Goal: Information Seeking & Learning: Learn about a topic

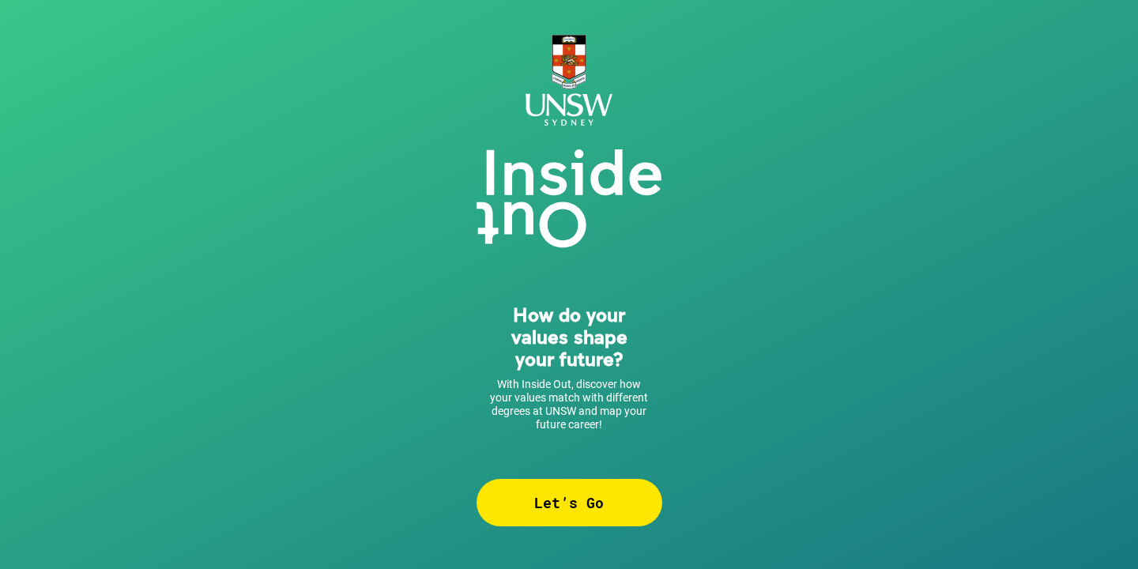
click at [538, 510] on div "Let’s Go" at bounding box center [569, 502] width 186 height 47
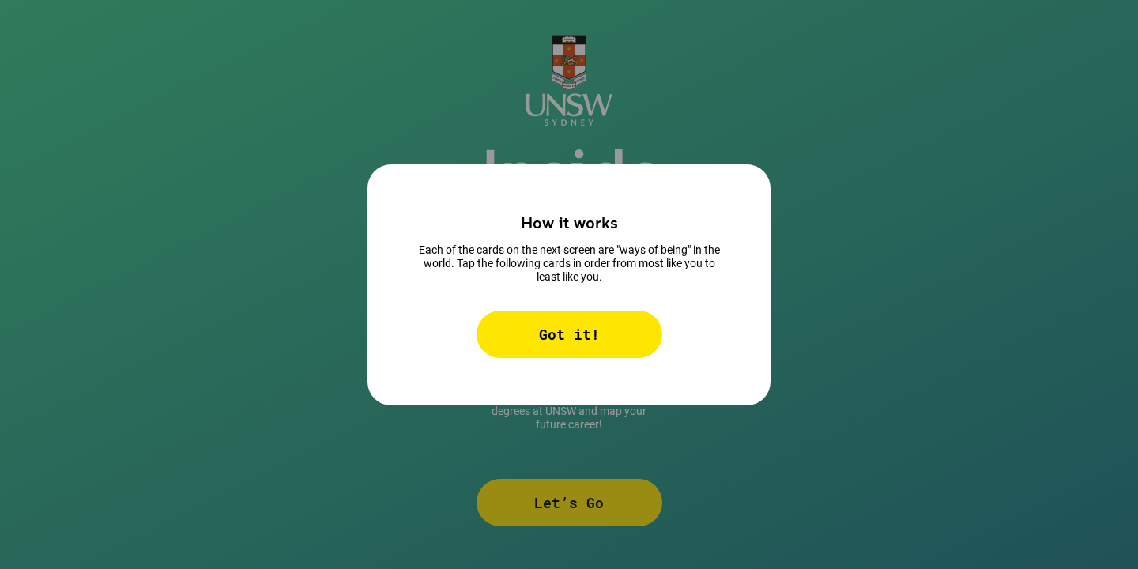
click at [577, 324] on div "Got it!" at bounding box center [569, 334] width 186 height 47
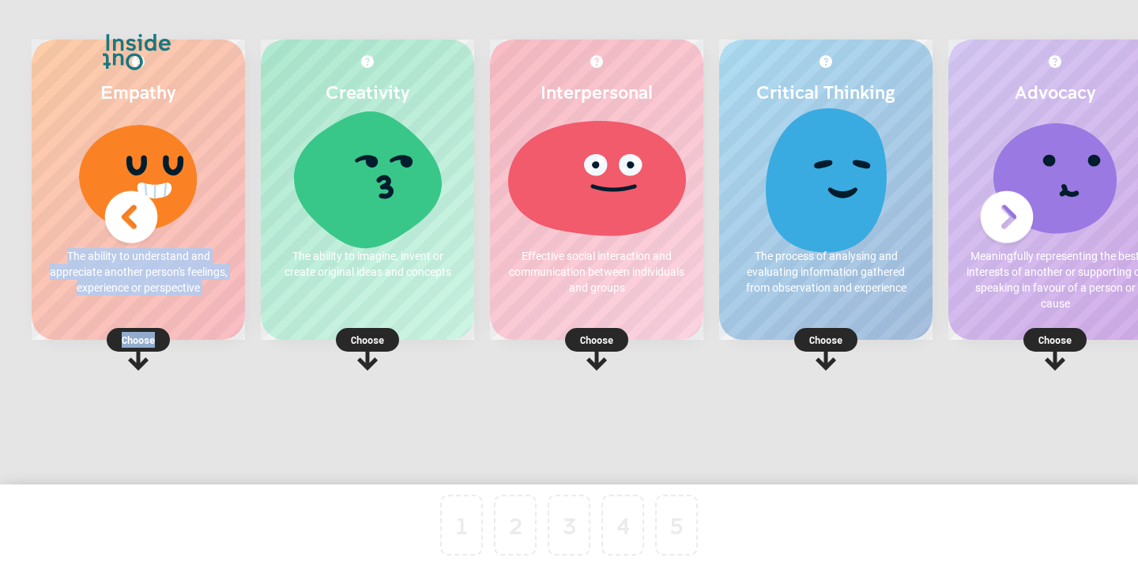
drag, startPoint x: 179, startPoint y: 199, endPoint x: 422, endPoint y: 461, distance: 356.7
click at [422, 461] on div "Empathy The ability to understand and appreciate another person's feelings, exp…" at bounding box center [569, 272] width 1138 height 593
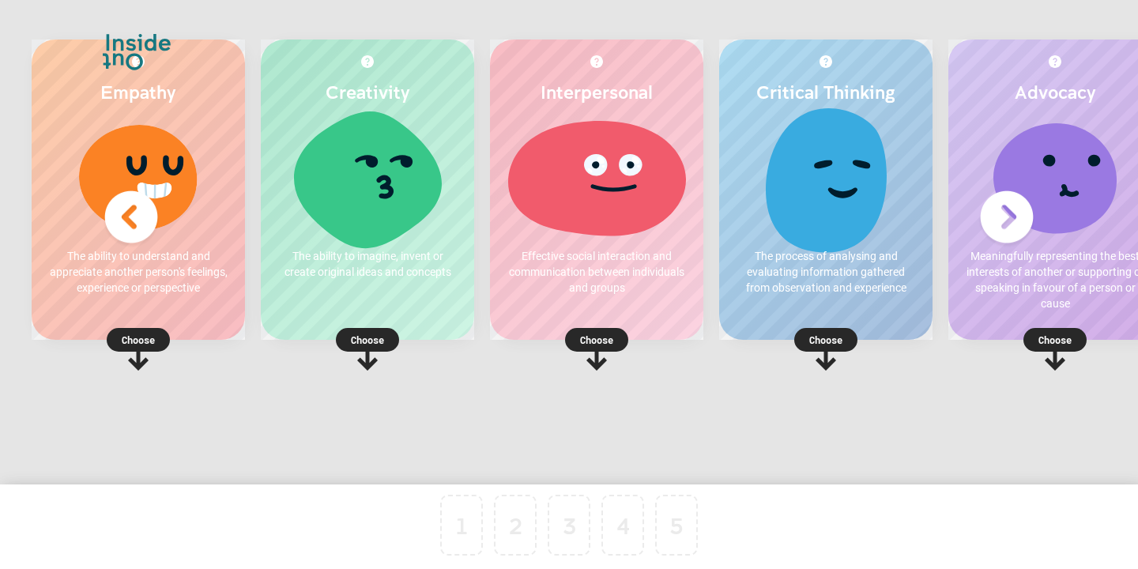
click at [138, 341] on p "Choose" at bounding box center [138, 340] width 213 height 16
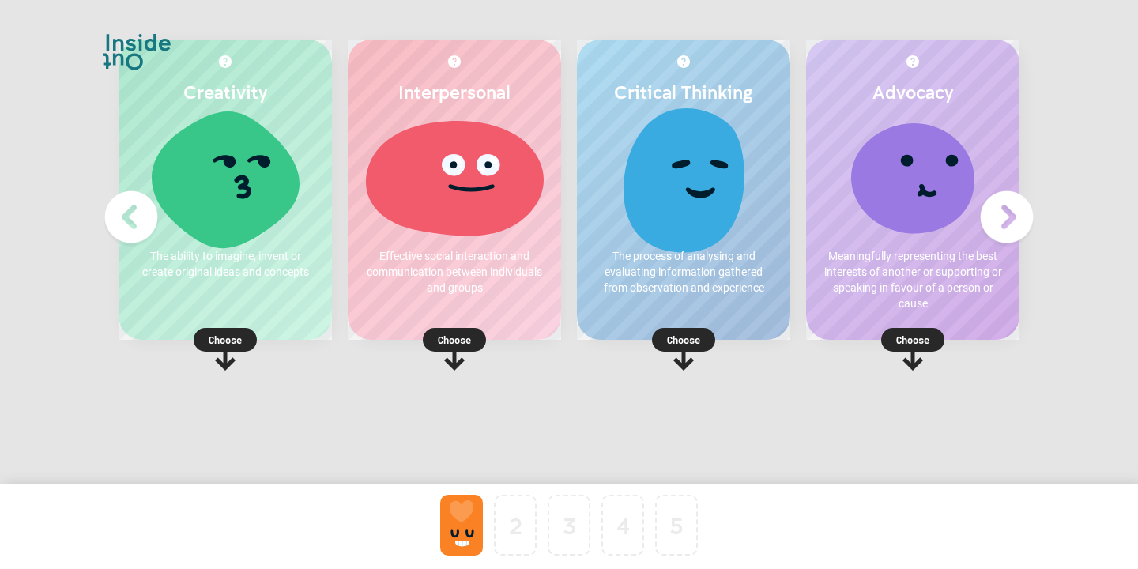
click at [459, 345] on p "Choose" at bounding box center [454, 340] width 213 height 16
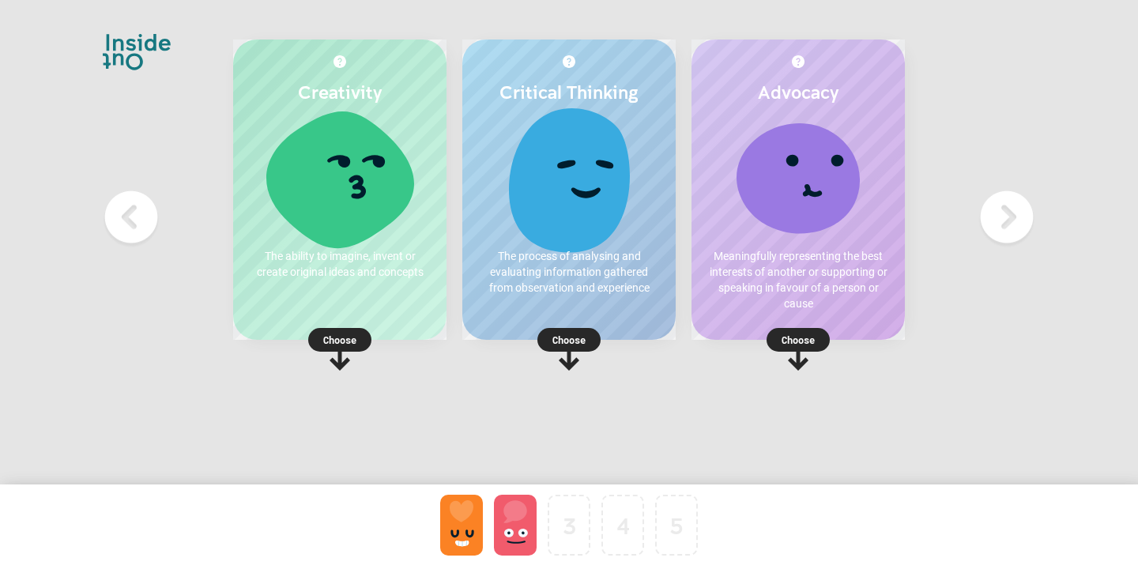
click at [349, 345] on p "Choose" at bounding box center [339, 340] width 213 height 16
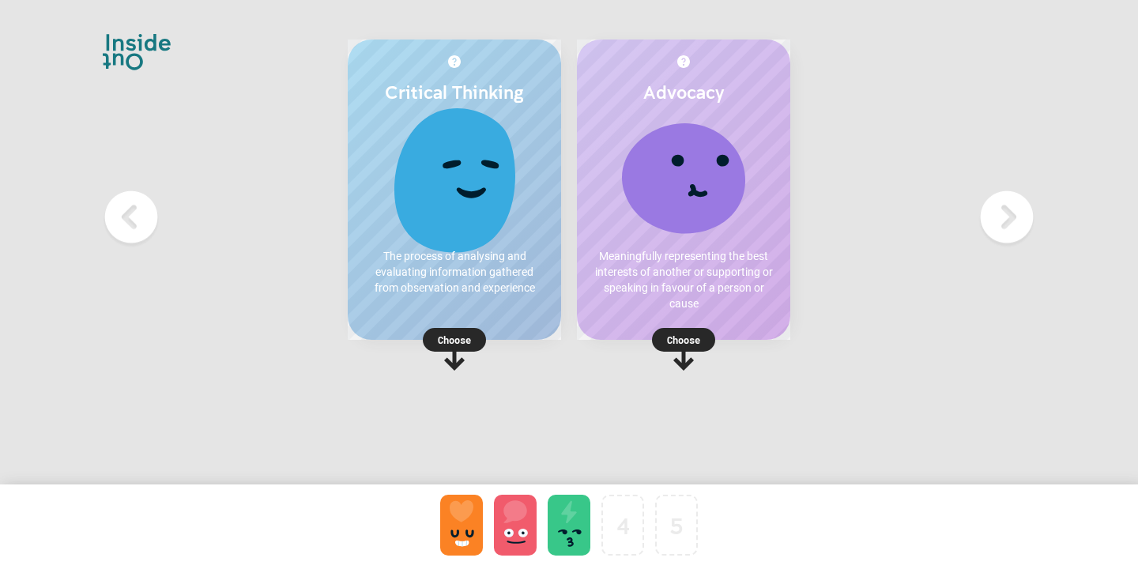
click at [688, 348] on rect at bounding box center [683, 340] width 63 height 24
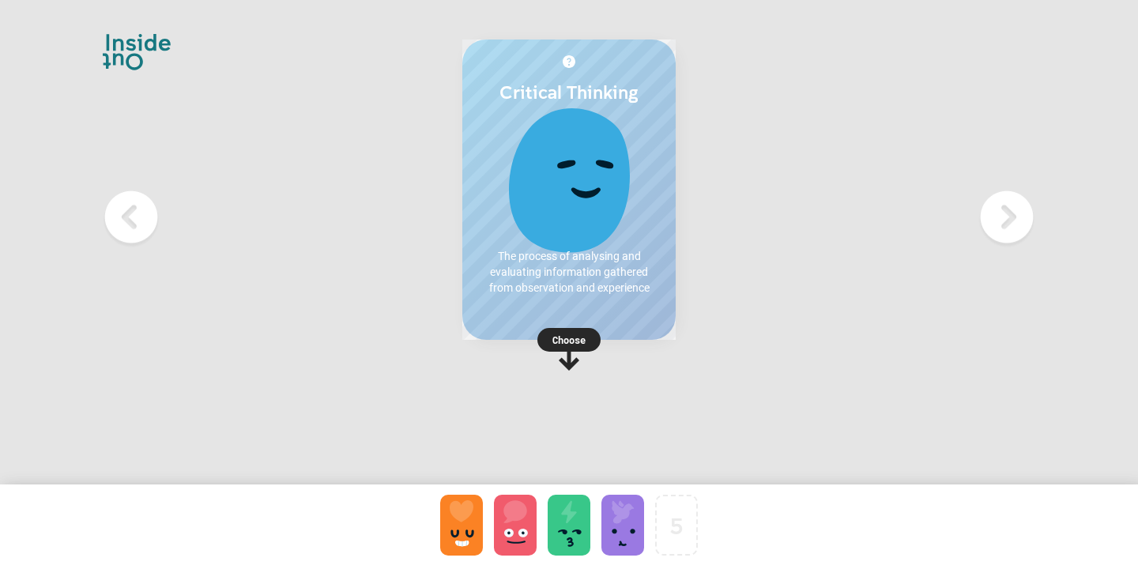
click at [602, 331] on div "Choose" at bounding box center [568, 338] width 213 height 20
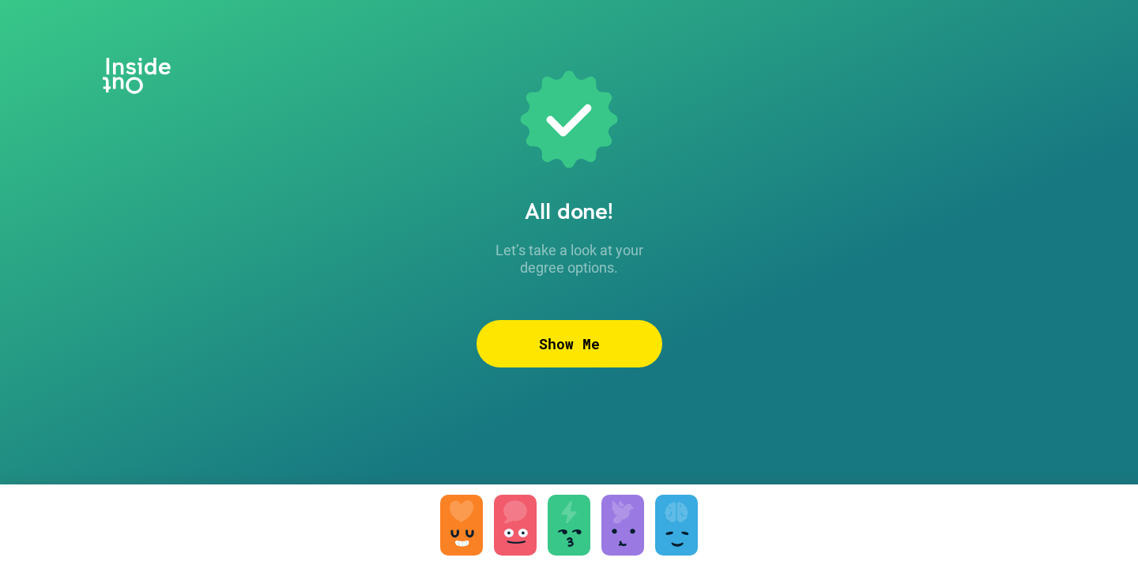
click at [570, 510] on div at bounding box center [569, 525] width 43 height 61
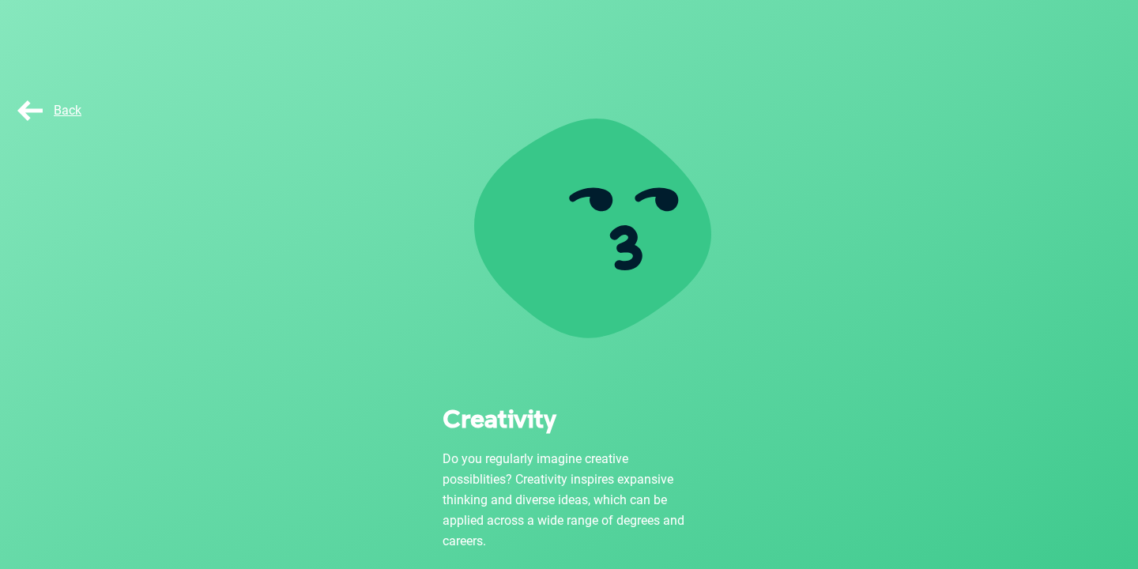
click at [33, 115] on span "Back" at bounding box center [47, 110] width 67 height 15
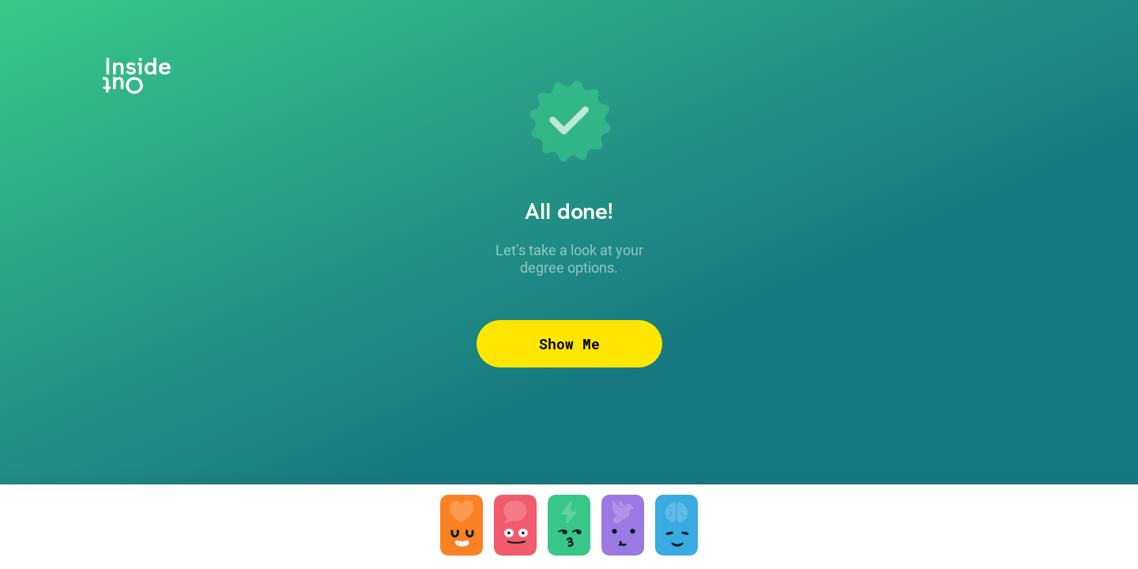
click at [604, 352] on div "Show Me" at bounding box center [569, 343] width 186 height 47
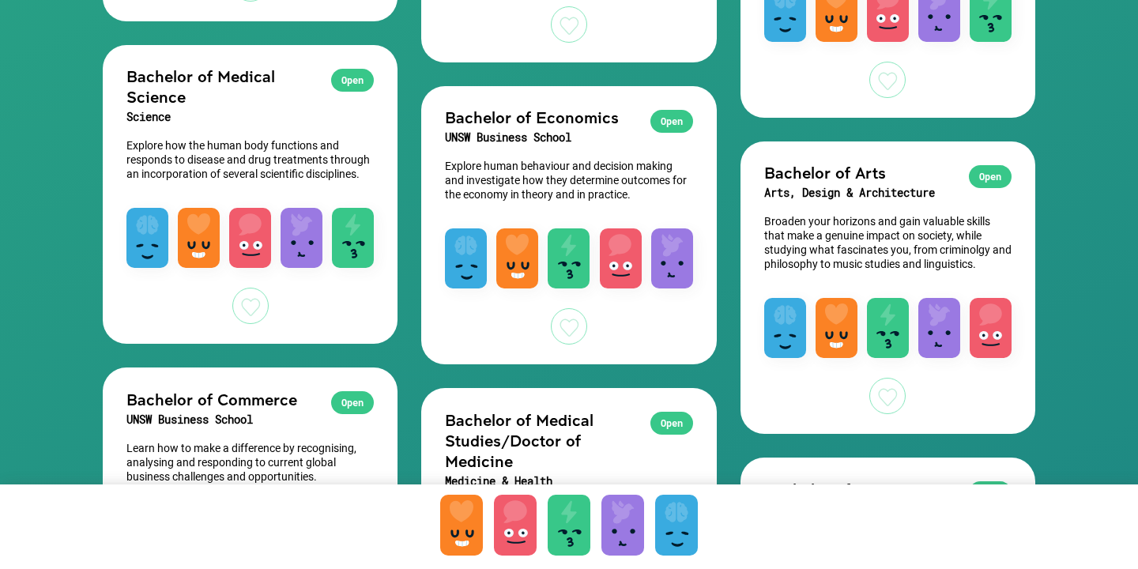
scroll to position [1819, 0]
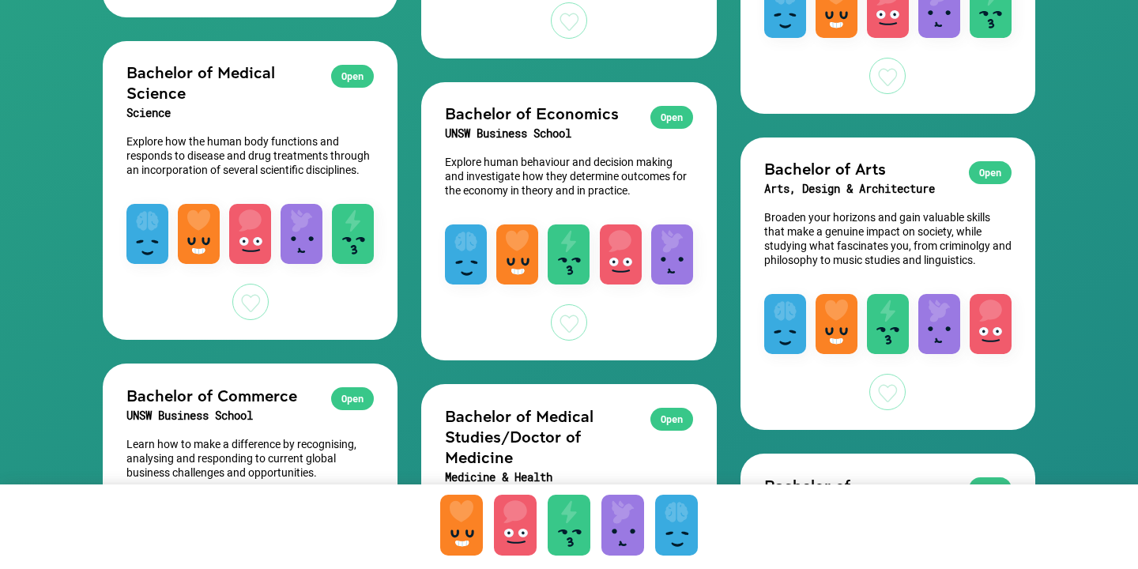
click at [894, 224] on p "Broaden your horizons and gain valuable skills that make a genuine impact on so…" at bounding box center [887, 238] width 247 height 57
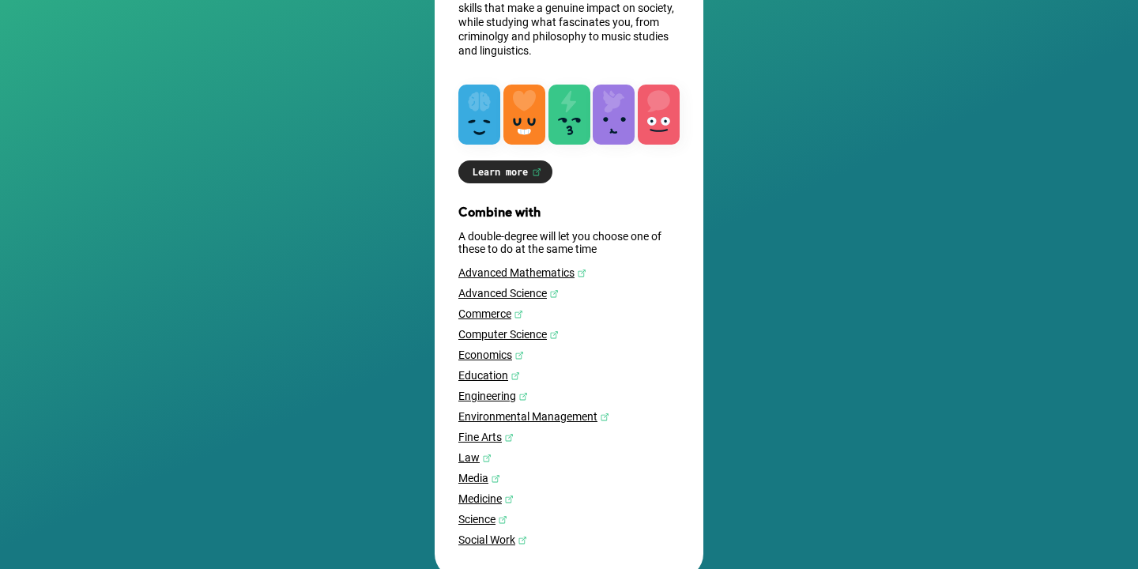
scroll to position [346, 0]
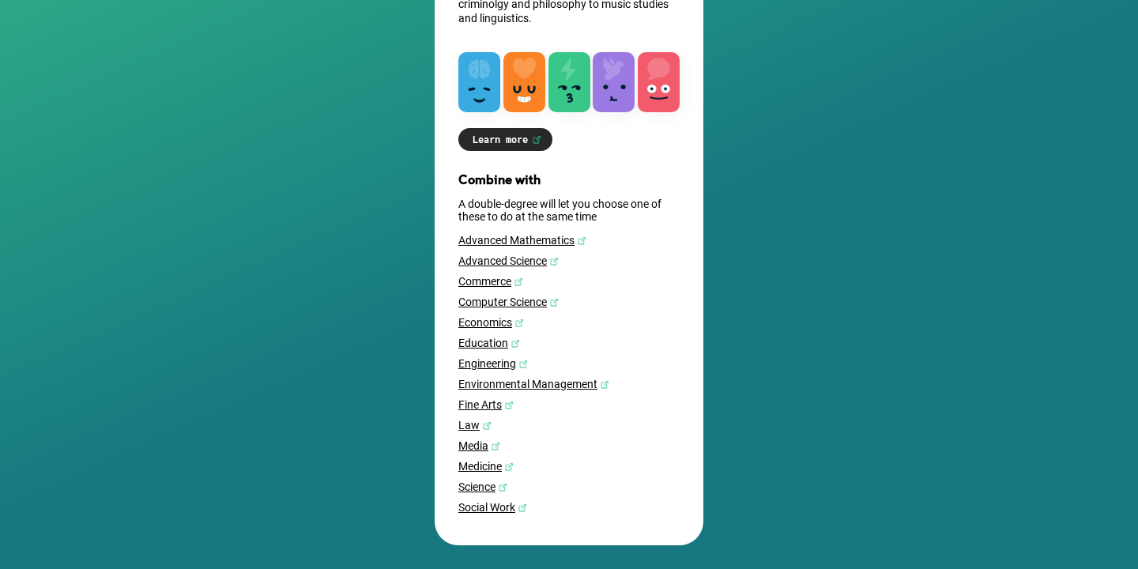
click at [490, 341] on link "Education" at bounding box center [568, 343] width 221 height 13
click at [474, 450] on link "Media" at bounding box center [568, 445] width 221 height 13
click at [481, 276] on link "Commerce" at bounding box center [568, 281] width 221 height 13
click at [487, 398] on link "Fine Arts" at bounding box center [568, 404] width 221 height 13
click at [504, 502] on link "Social Work" at bounding box center [568, 507] width 221 height 13
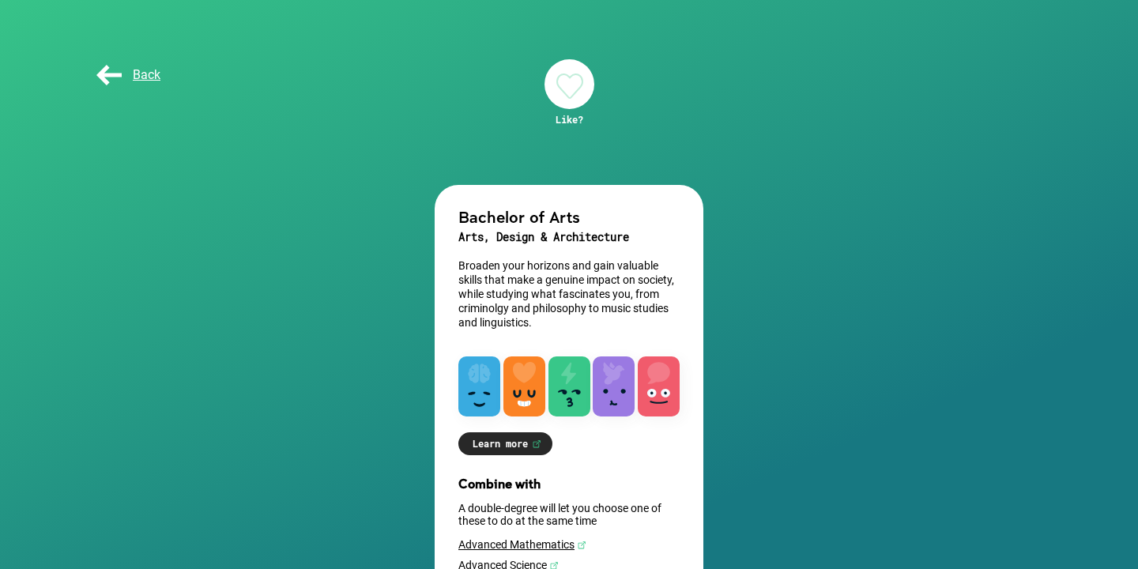
scroll to position [0, 0]
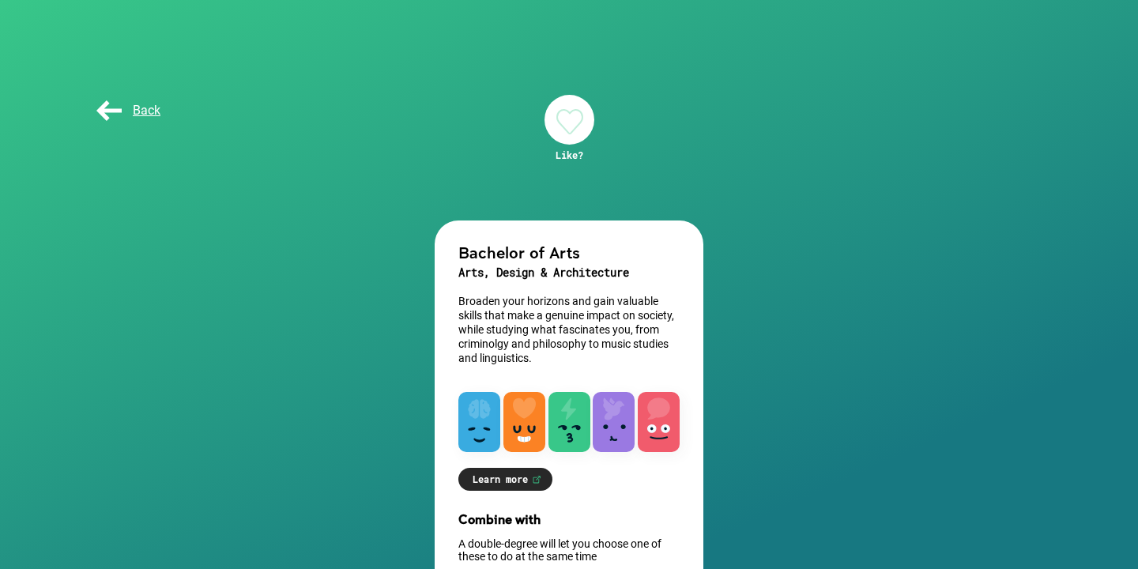
click at [571, 102] on div at bounding box center [569, 120] width 50 height 50
click at [100, 114] on span "Back" at bounding box center [126, 110] width 67 height 15
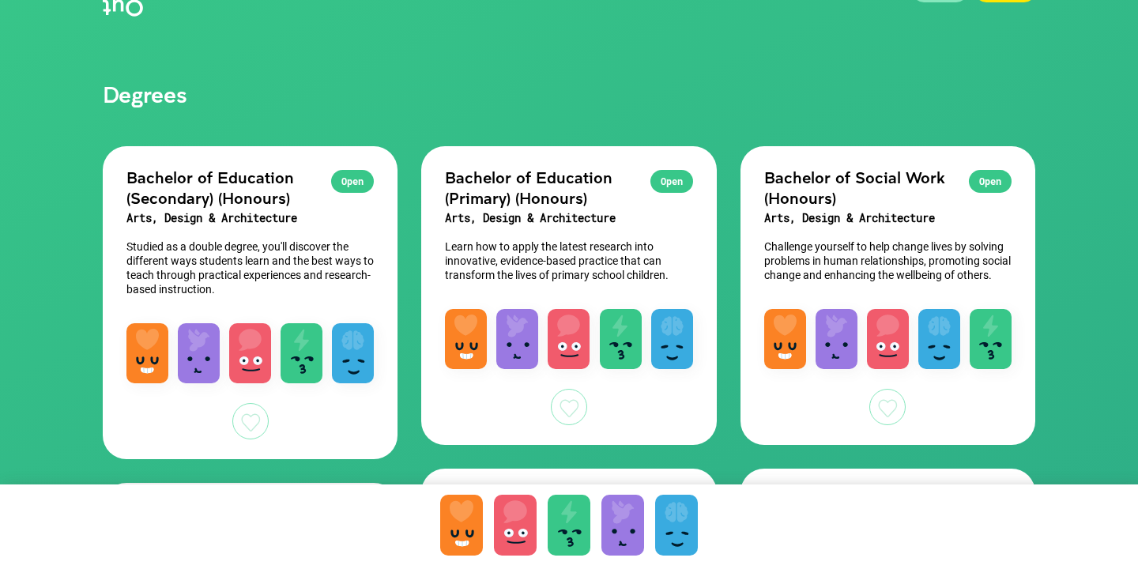
scroll to position [115, 0]
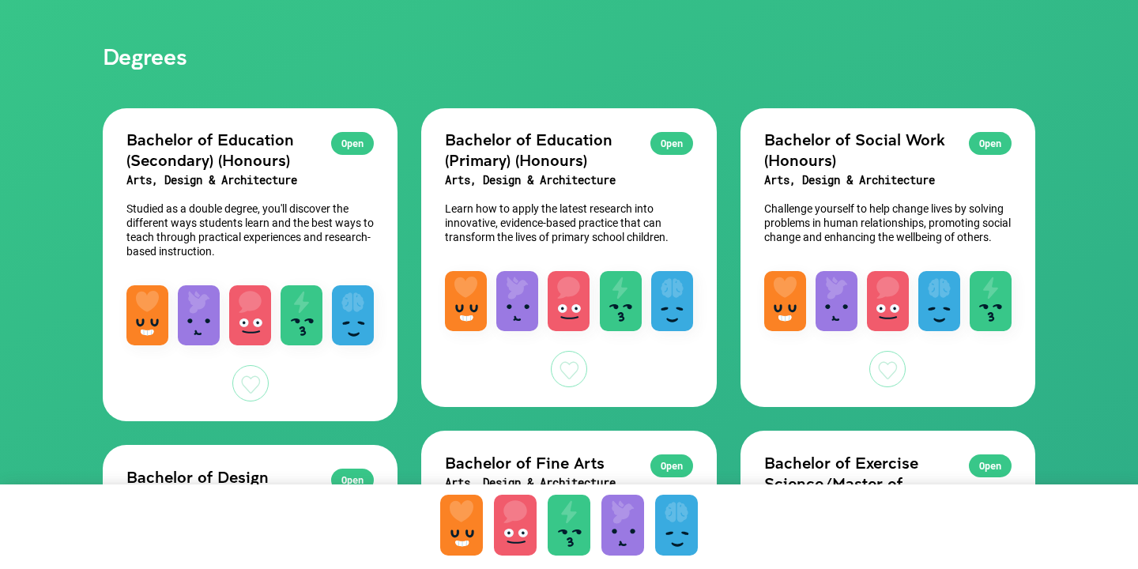
click at [653, 142] on div "Open" at bounding box center [671, 143] width 43 height 23
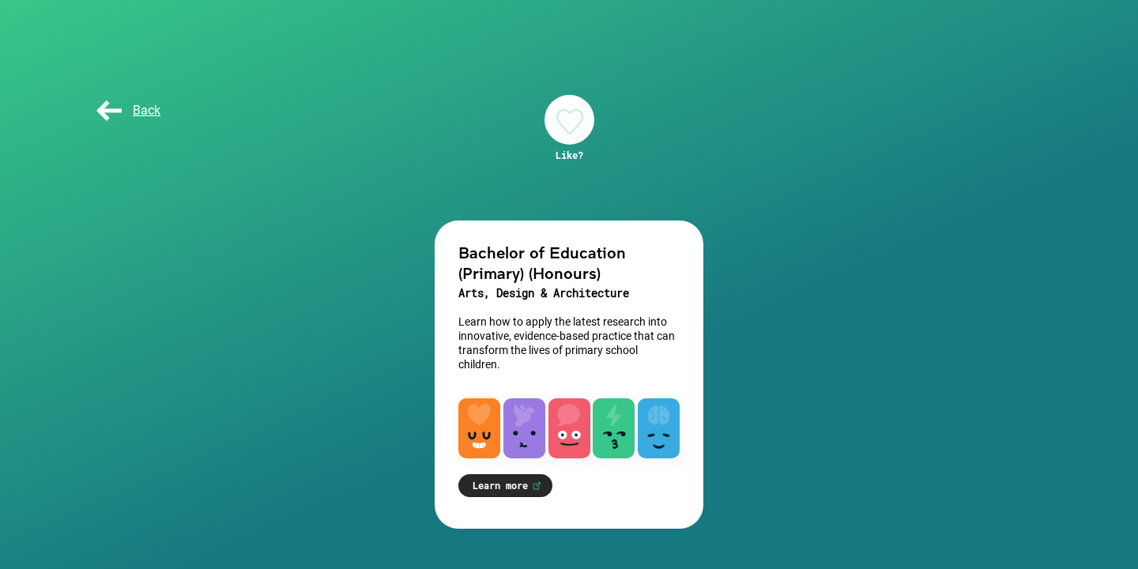
click at [518, 491] on link "Learn more" at bounding box center [505, 485] width 94 height 23
click at [93, 111] on span "Back" at bounding box center [126, 110] width 67 height 15
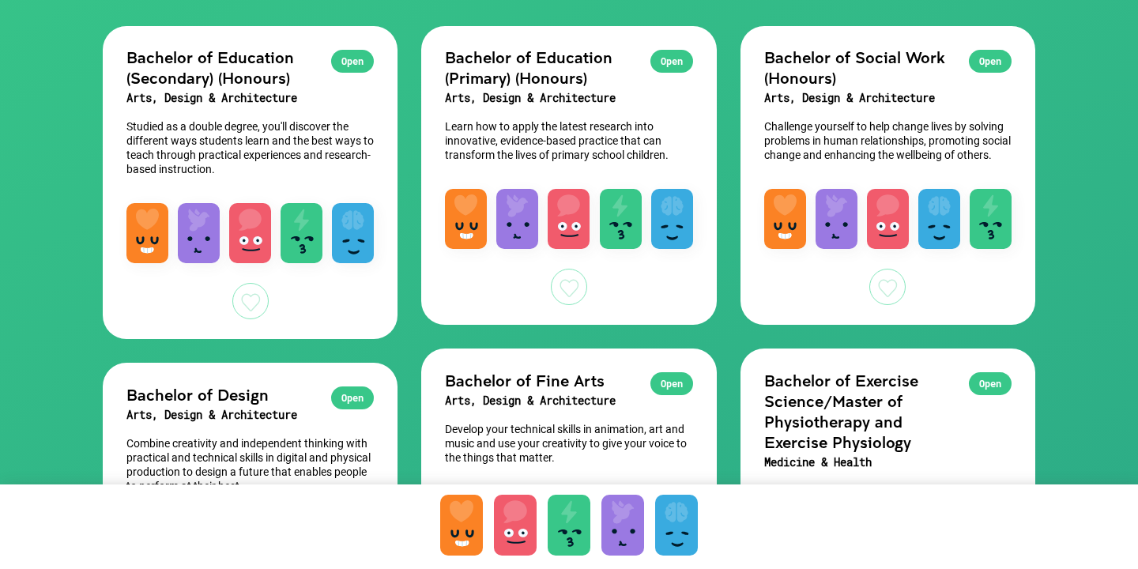
scroll to position [196, 0]
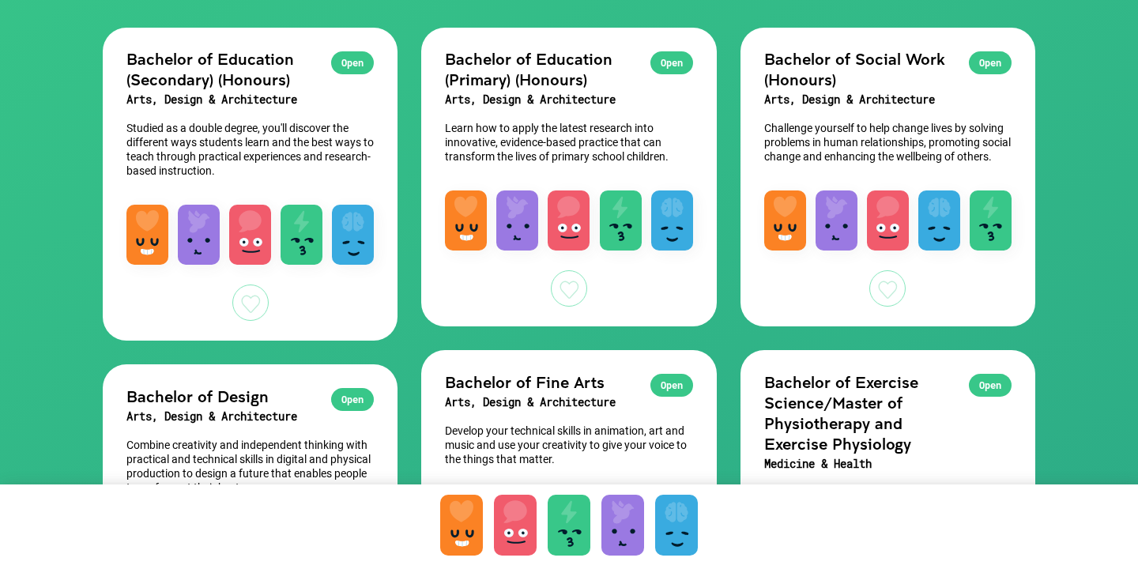
click at [907, 47] on div "Open Bachelor of Social Work (Honours) Arts, Design & Architecture Challenge yo…" at bounding box center [887, 102] width 295 height 148
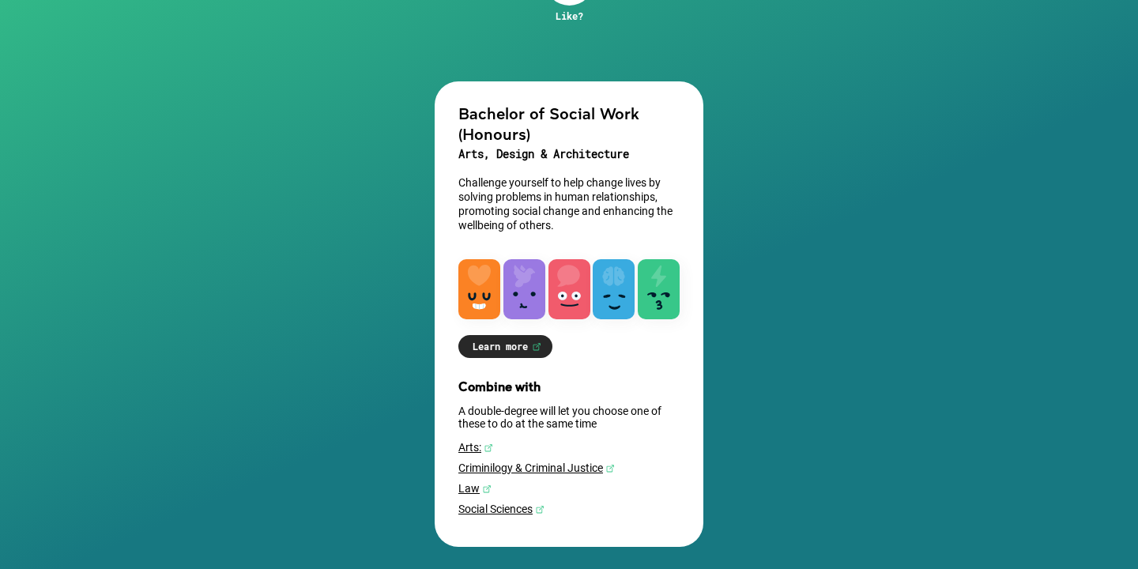
scroll to position [143, 0]
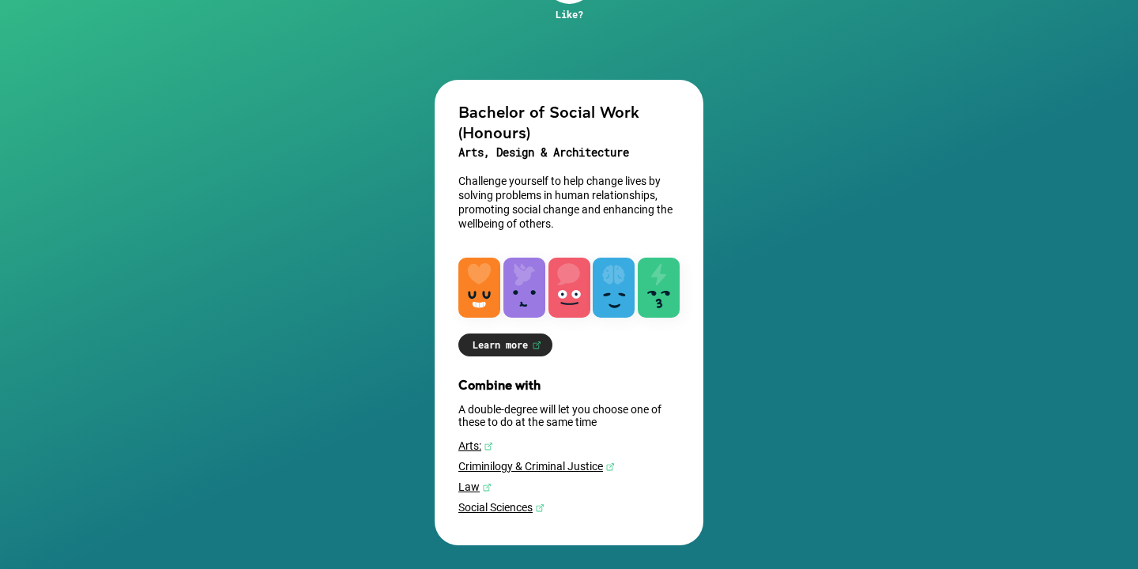
click at [527, 344] on link "Learn more" at bounding box center [505, 344] width 94 height 23
click at [519, 458] on div "Combine with A double-degree will let you choose one of these to do at the same…" at bounding box center [569, 449] width 269 height 145
click at [534, 464] on link "Criminilogy & Criminal Justice" at bounding box center [568, 466] width 221 height 13
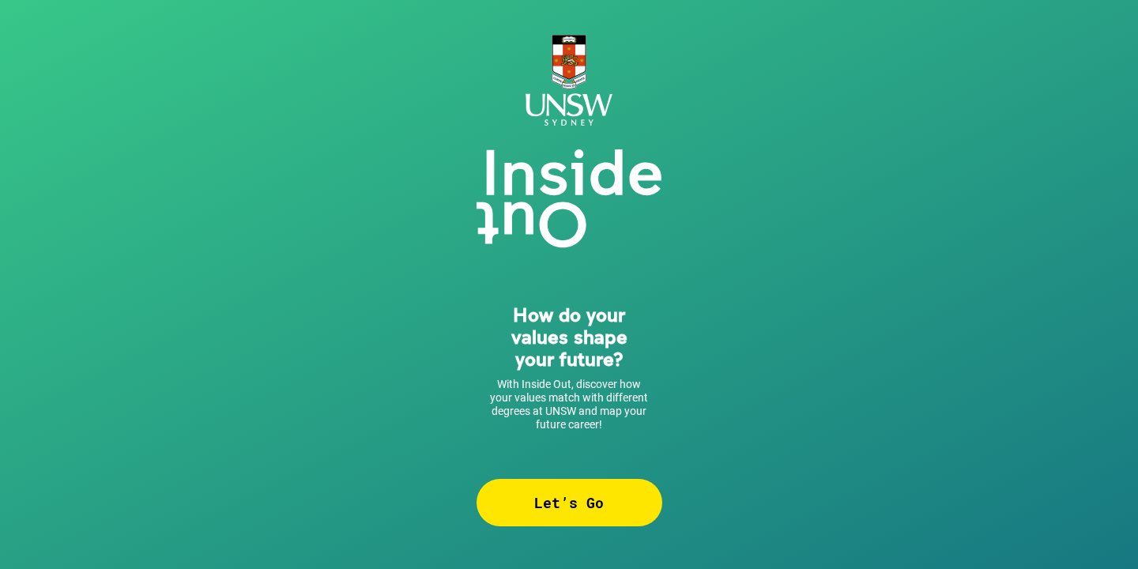
click at [585, 503] on div "Let’s Go" at bounding box center [569, 502] width 186 height 47
